Goal: Navigation & Orientation: Find specific page/section

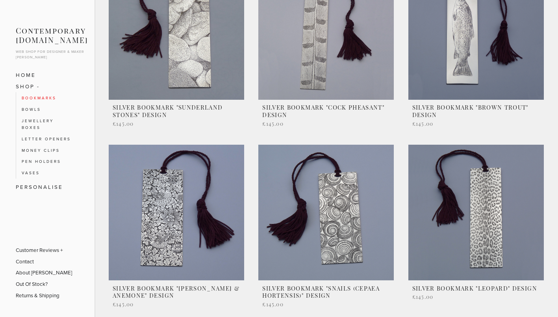
scroll to position [79, 0]
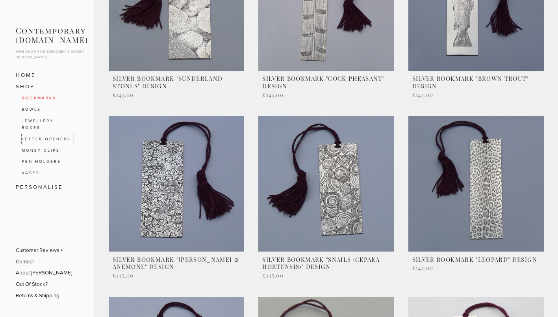
click at [41, 140] on link "Letter Openers" at bounding box center [48, 138] width 52 height 11
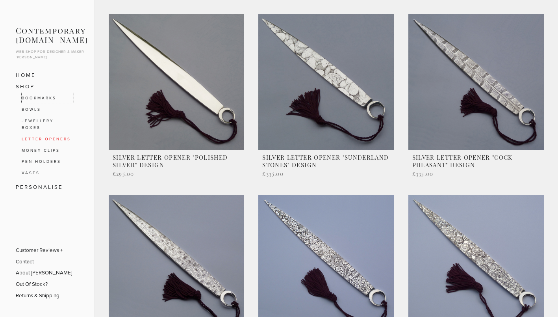
click at [50, 98] on link "Bookmarks" at bounding box center [48, 97] width 52 height 11
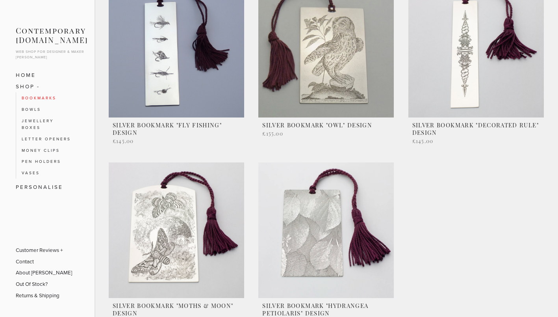
scroll to position [434, 0]
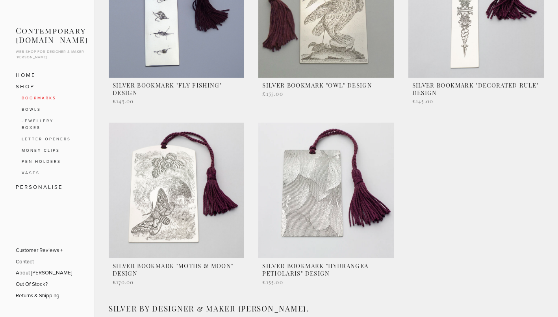
click at [186, 181] on link at bounding box center [177, 206] width 136 height 166
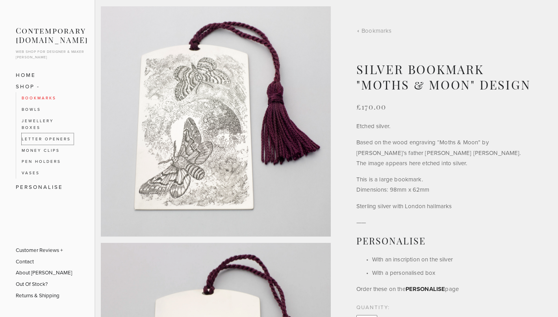
click at [48, 137] on link "Letter Openers" at bounding box center [48, 138] width 52 height 11
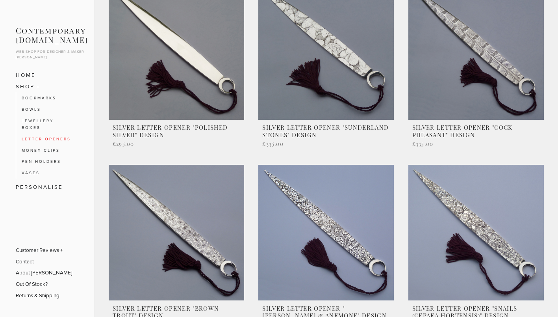
scroll to position [39, 0]
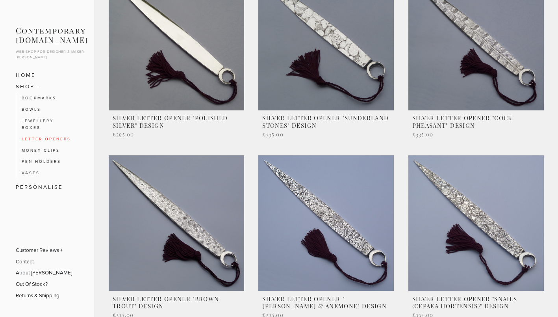
click at [469, 64] on link at bounding box center [477, 58] width 136 height 166
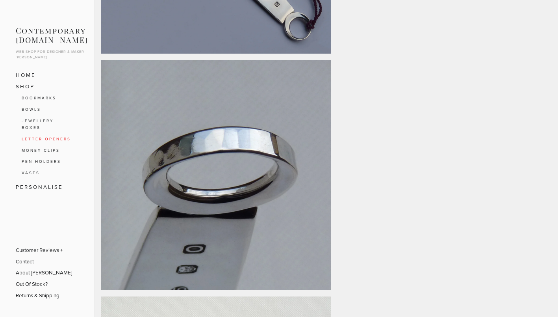
scroll to position [434, 0]
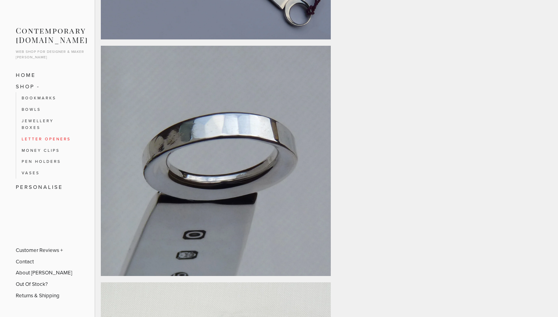
drag, startPoint x: 224, startPoint y: 126, endPoint x: 449, endPoint y: 113, distance: 225.8
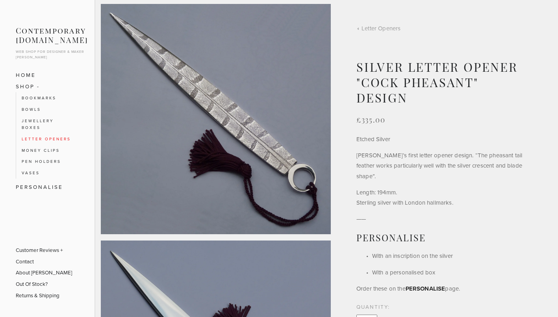
scroll to position [0, 0]
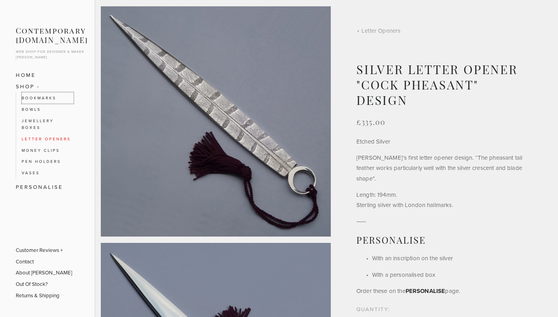
click at [42, 95] on link "Bookmarks" at bounding box center [48, 97] width 52 height 11
